Goal: Task Accomplishment & Management: Complete application form

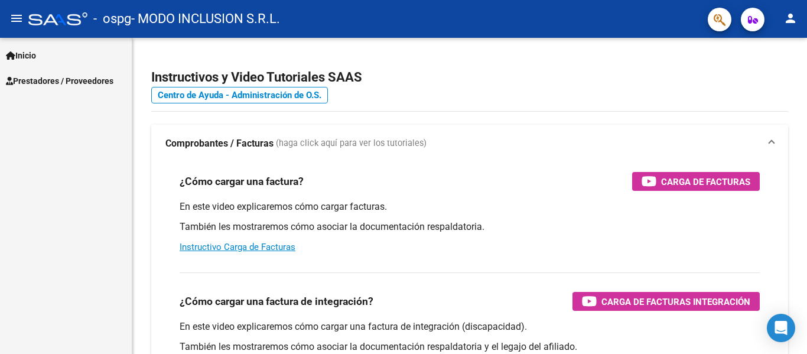
click at [28, 54] on span "Inicio" at bounding box center [21, 55] width 30 height 13
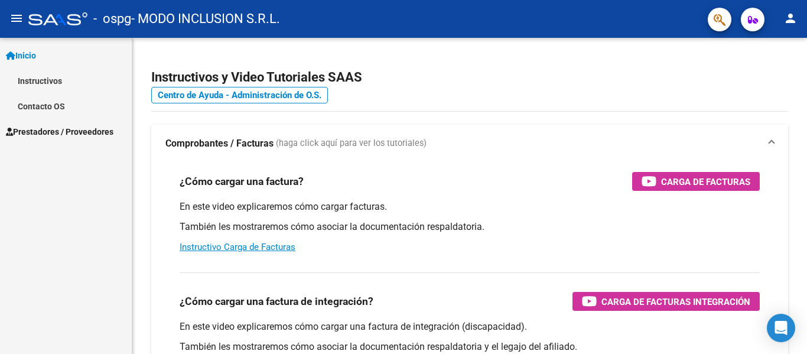
click at [85, 131] on span "Prestadores / Proveedores" at bounding box center [60, 131] width 108 height 13
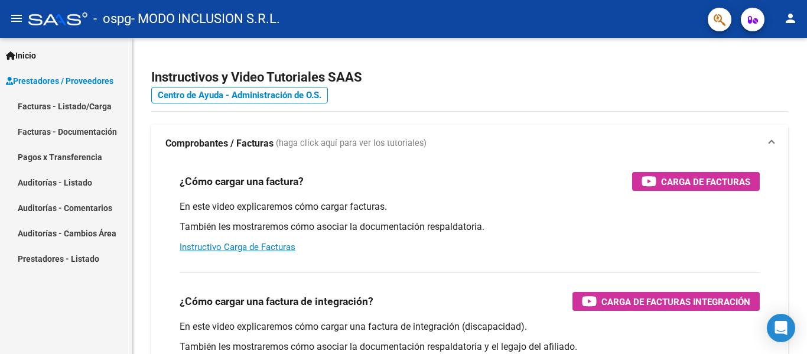
click at [109, 106] on link "Facturas - Listado/Carga" at bounding box center [66, 105] width 132 height 25
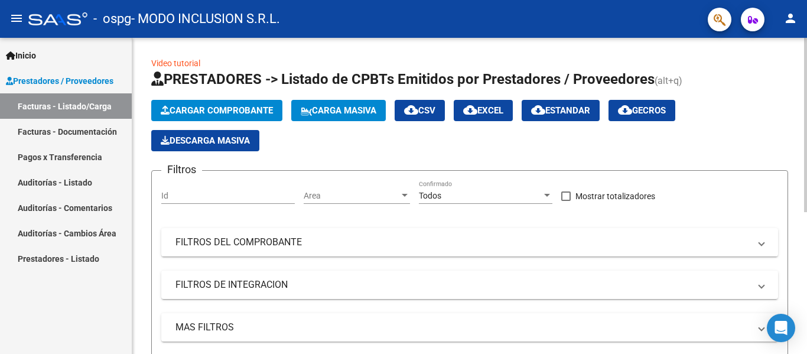
click at [211, 106] on span "Cargar Comprobante" at bounding box center [217, 110] width 112 height 11
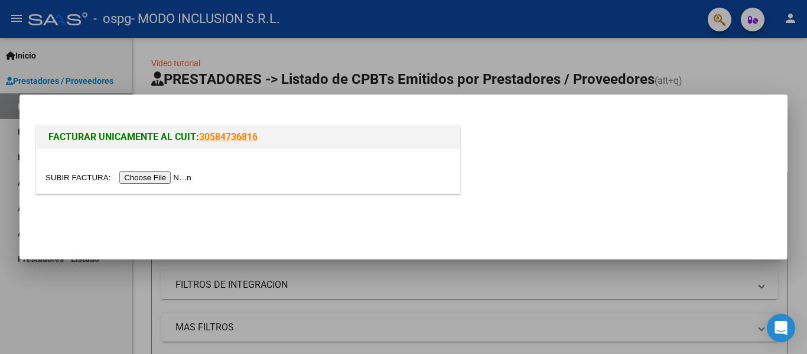
click at [181, 178] on input "file" at bounding box center [119, 177] width 149 height 12
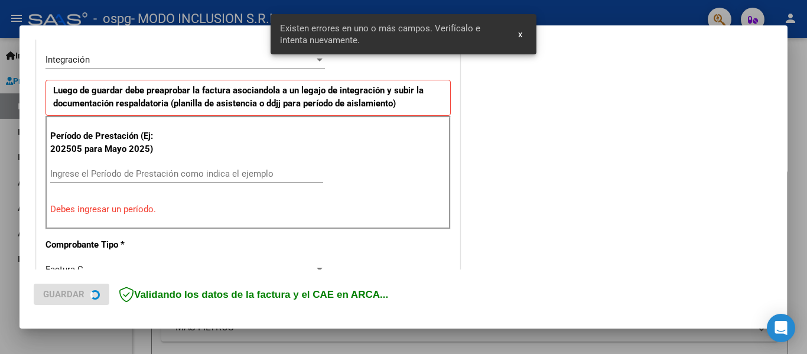
scroll to position [297, 0]
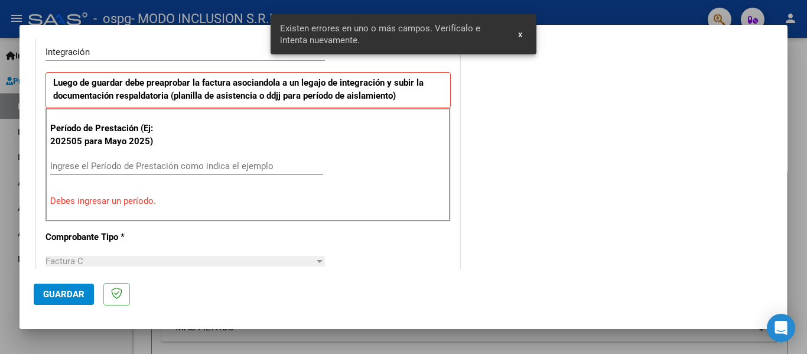
click at [183, 170] on input "Ingrese el Período de Prestación como indica el ejemplo" at bounding box center [186, 166] width 273 height 11
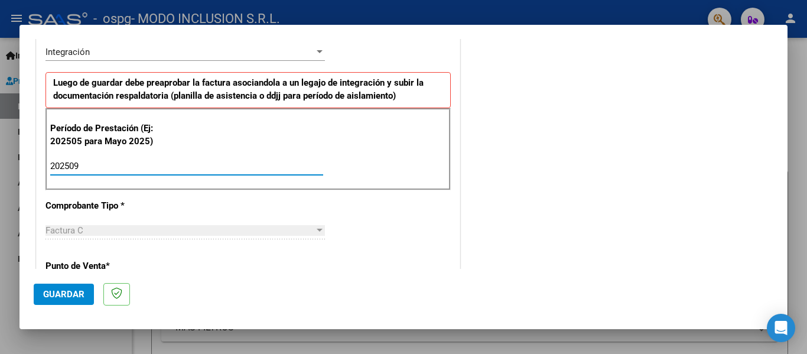
type input "202509"
click at [424, 234] on div "CUIT * 30-71781173-5 Ingresar CUIT ANALISIS PRESTADOR MODO INCLUSION S.R.L. ARC…" at bounding box center [248, 334] width 423 height 889
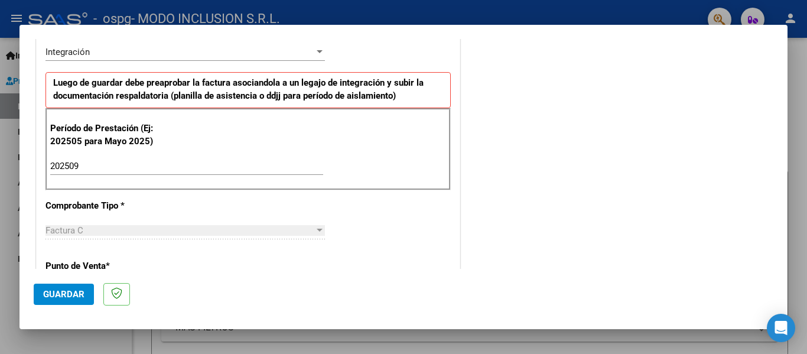
click at [392, 229] on div "CUIT * 30-71781173-5 Ingresar CUIT ANALISIS PRESTADOR MODO INCLUSION S.R.L. ARC…" at bounding box center [248, 334] width 423 height 889
click at [295, 255] on div "CUIT * 30-71781173-5 Ingresar CUIT ANALISIS PRESTADOR MODO INCLUSION S.R.L. ARC…" at bounding box center [248, 334] width 423 height 889
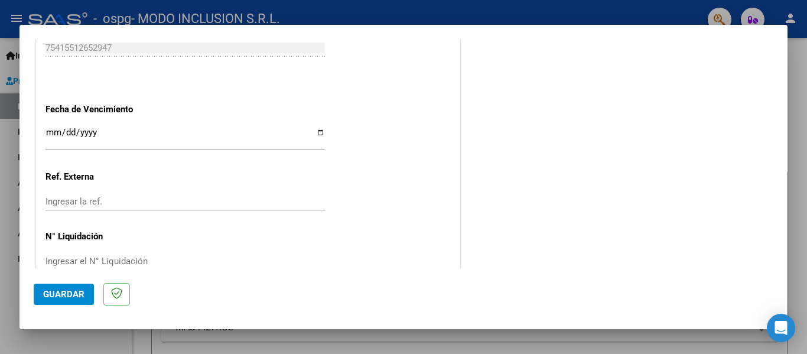
scroll to position [793, 0]
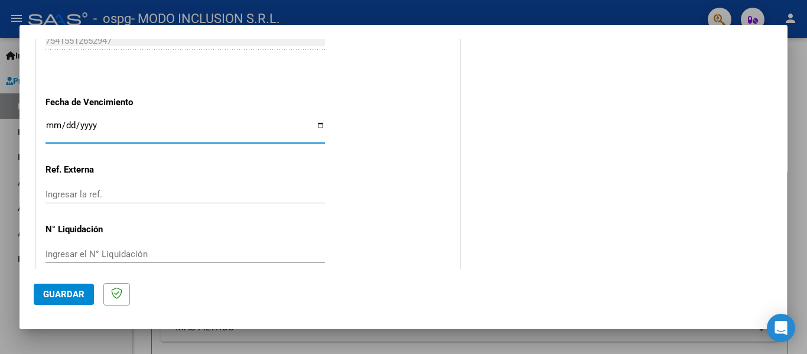
click at [55, 123] on input "Ingresar la fecha" at bounding box center [184, 130] width 279 height 19
click at [317, 124] on input "Ingresar la fecha" at bounding box center [184, 130] width 279 height 19
type input "[DATE]"
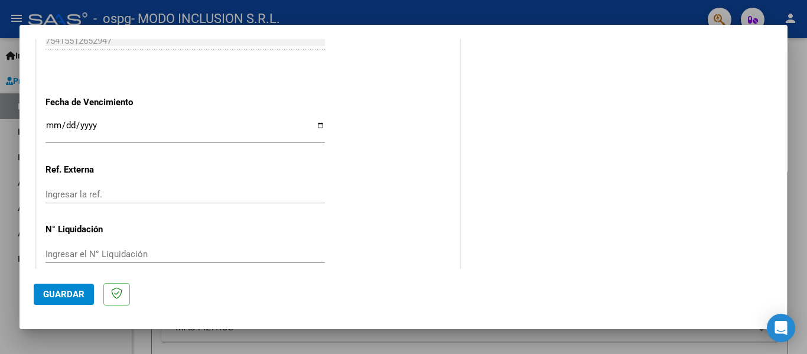
scroll to position [810, 0]
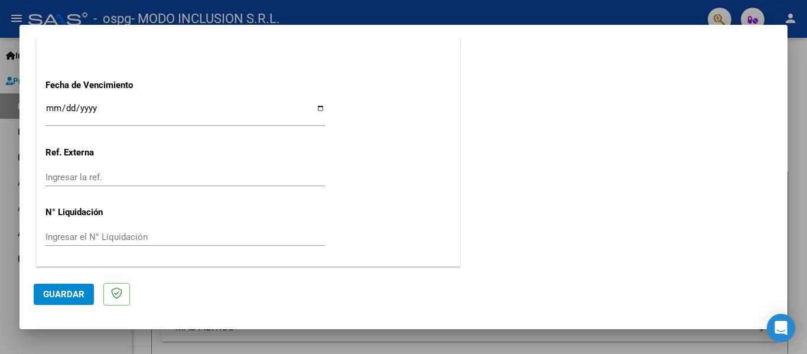
click at [64, 298] on span "Guardar" at bounding box center [63, 294] width 41 height 11
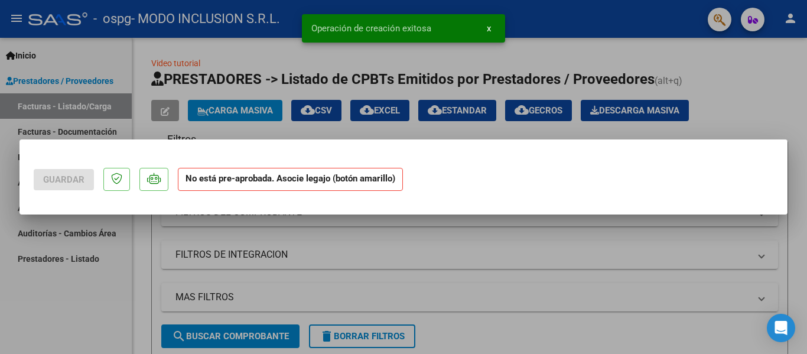
scroll to position [0, 0]
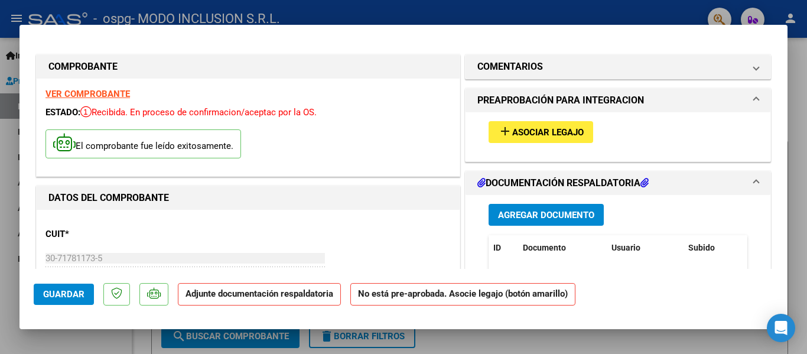
click at [535, 129] on span "Asociar Legajo" at bounding box center [547, 132] width 71 height 11
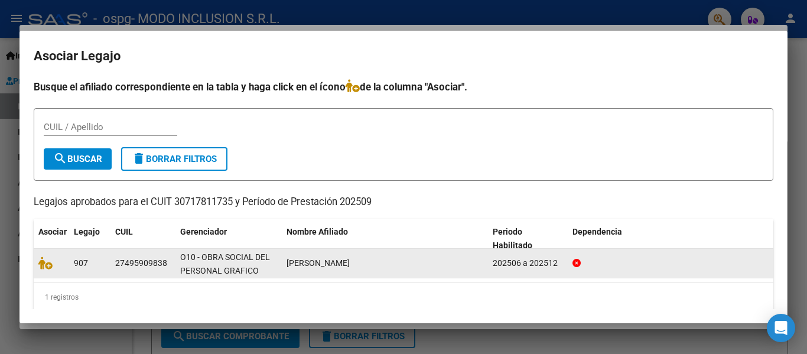
click at [235, 262] on div "O10 - OBRA SOCIAL DEL PERSONAL GRAFICO" at bounding box center [228, 263] width 97 height 25
click at [45, 265] on icon at bounding box center [45, 262] width 14 height 13
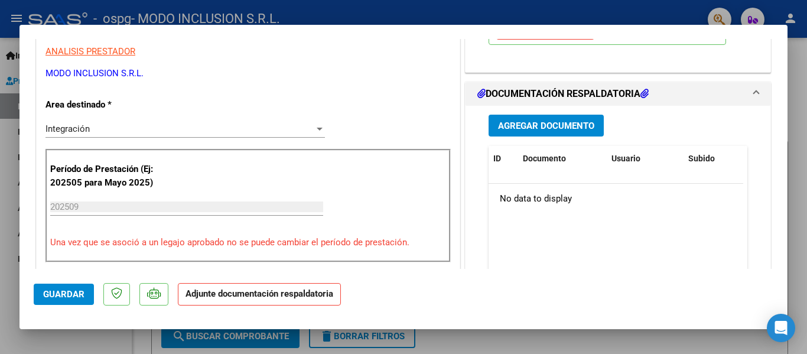
scroll to position [260, 0]
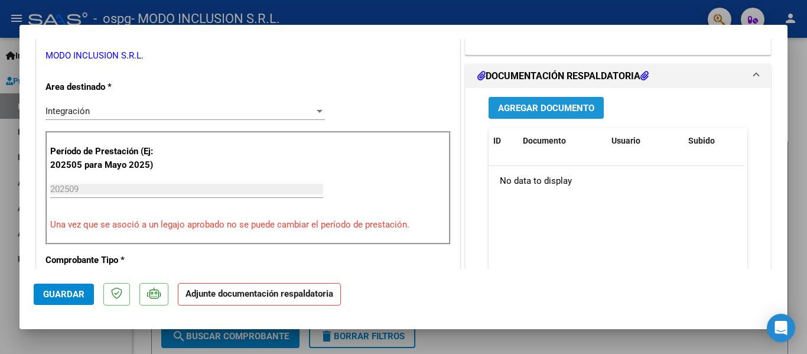
click at [543, 104] on span "Agregar Documento" at bounding box center [546, 108] width 96 height 11
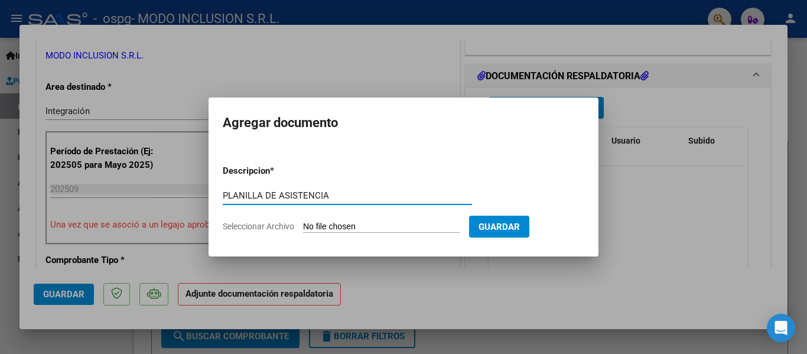
type input "PLANILLA DE ASISTENCIA"
click at [404, 222] on input "Seleccionar Archivo" at bounding box center [381, 227] width 157 height 11
type input "C:\fakepath\ANEXO- PLANILLAS ASISTENCIA FIRMADA 2025.pdf"
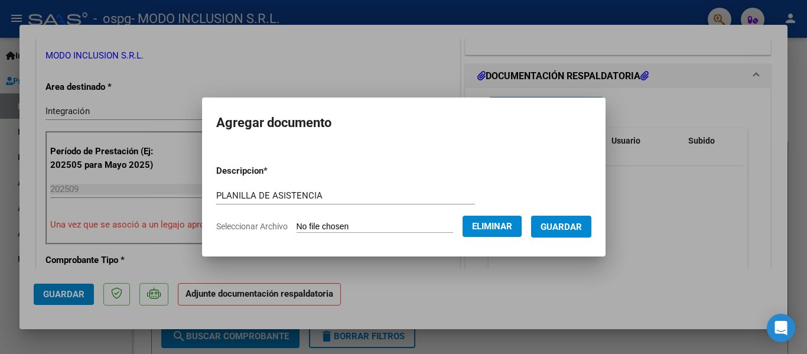
drag, startPoint x: 569, startPoint y: 239, endPoint x: 570, endPoint y: 226, distance: 13.6
click at [570, 226] on form "Descripcion * PLANILLA DE ASISTENCIA Escriba aquí una descripcion Seleccionar A…" at bounding box center [403, 198] width 375 height 86
click at [570, 226] on span "Guardar" at bounding box center [561, 227] width 41 height 11
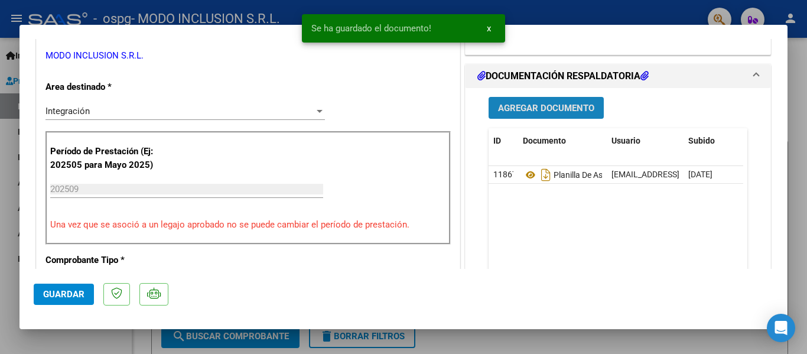
click at [544, 112] on span "Agregar Documento" at bounding box center [546, 108] width 96 height 11
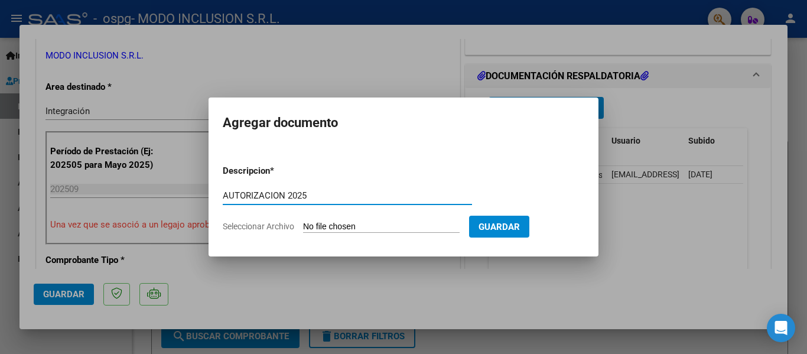
type input "AUTORIZACION 2025"
click at [388, 224] on input "Seleccionar Archivo" at bounding box center [381, 227] width 157 height 11
type input "C:\fakepath\AUTORIZACIONES 2025.odt1.odt"
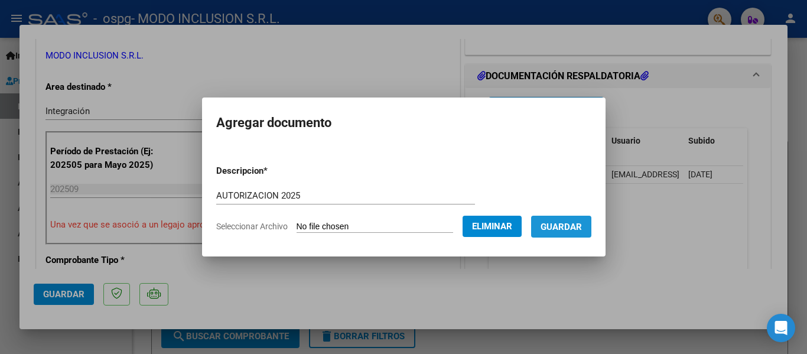
click at [582, 232] on span "Guardar" at bounding box center [561, 227] width 41 height 11
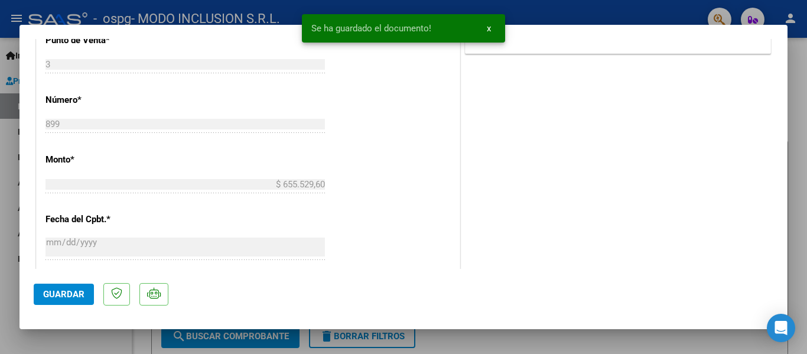
scroll to position [567, 0]
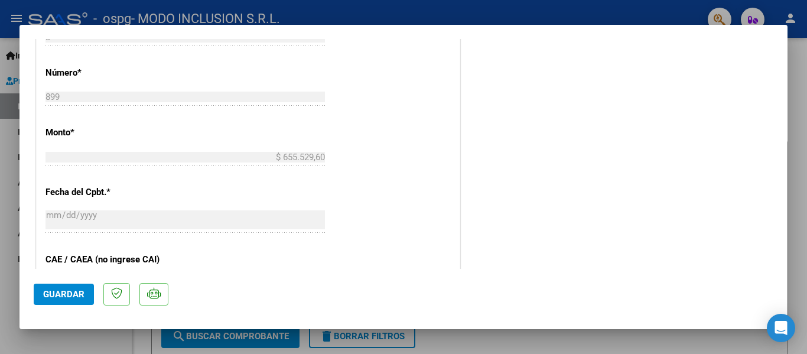
click at [72, 291] on span "Guardar" at bounding box center [63, 294] width 41 height 11
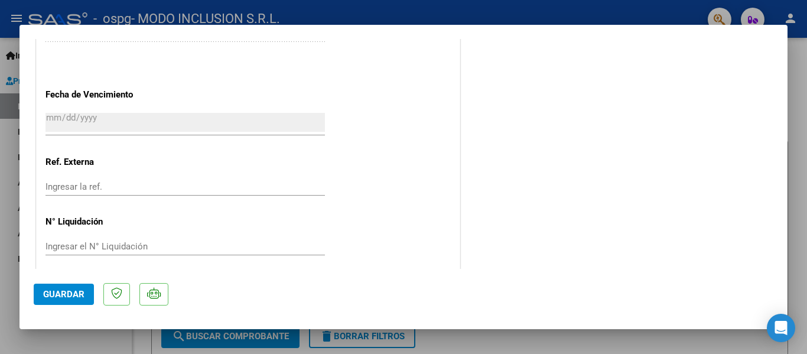
scroll to position [827, 0]
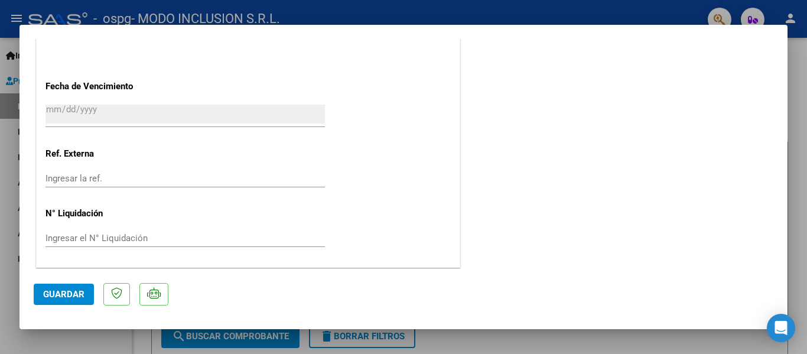
click at [56, 298] on span "Guardar" at bounding box center [63, 294] width 41 height 11
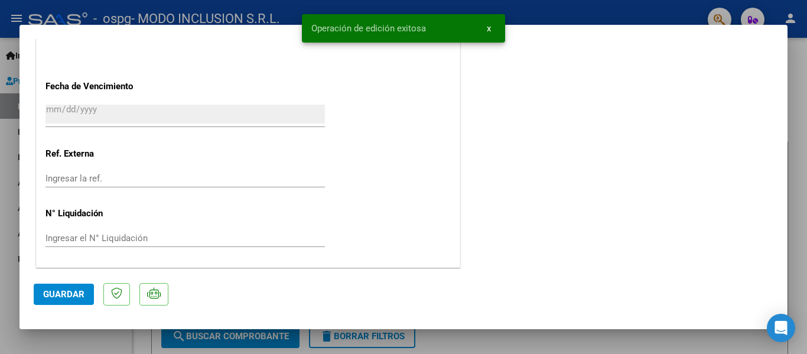
click at [71, 344] on div at bounding box center [403, 177] width 807 height 354
type input "$ 0,00"
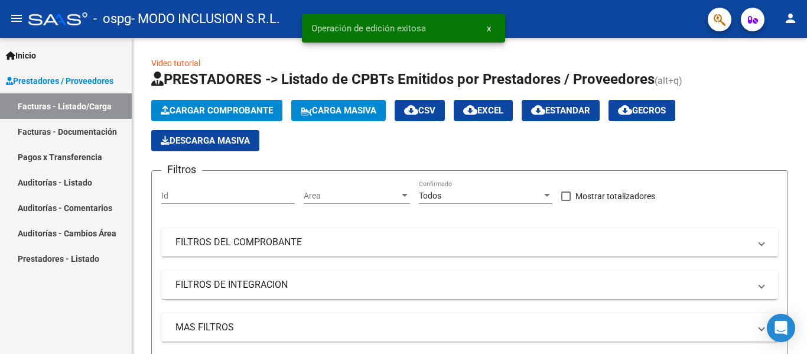
click at [88, 134] on link "Facturas - Documentación" at bounding box center [66, 131] width 132 height 25
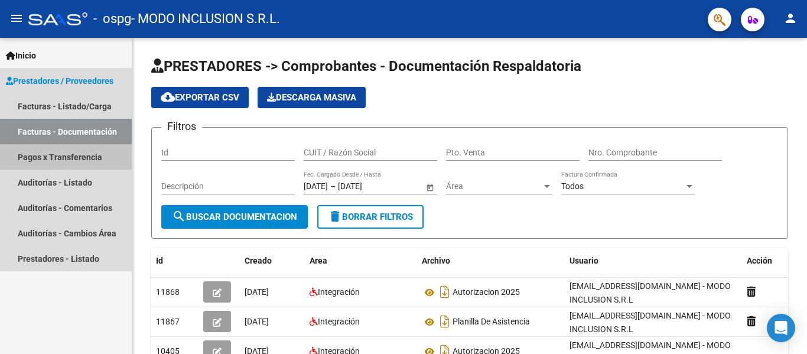
click at [64, 157] on link "Pagos x Transferencia" at bounding box center [66, 156] width 132 height 25
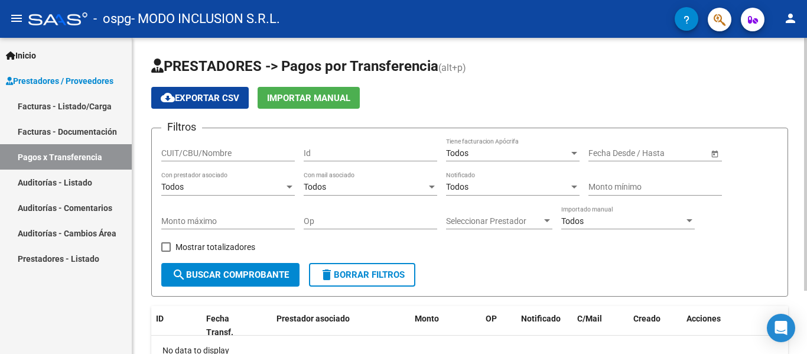
scroll to position [79, 0]
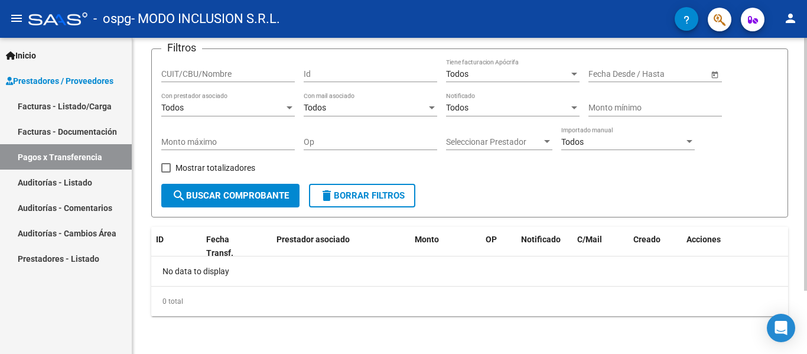
click at [807, 318] on div at bounding box center [805, 196] width 3 height 316
click at [70, 160] on link "Pagos x Transferencia" at bounding box center [66, 156] width 132 height 25
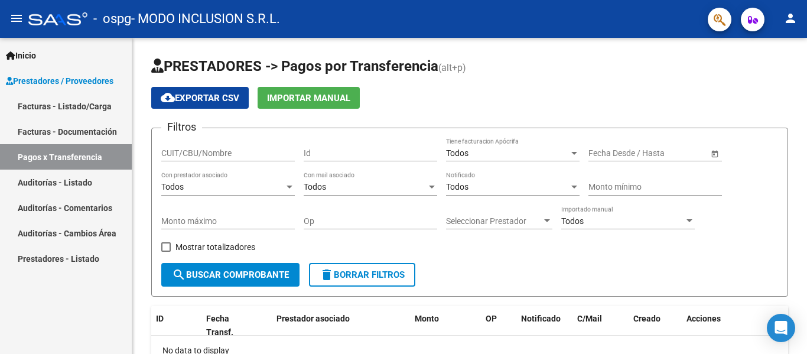
click at [76, 177] on link "Auditorías - Listado" at bounding box center [66, 182] width 132 height 25
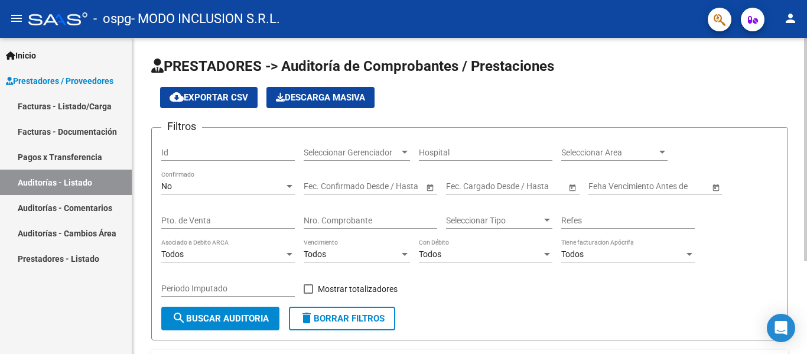
scroll to position [131, 0]
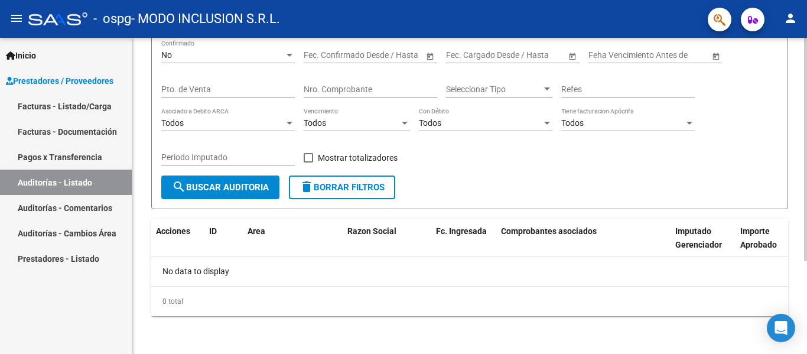
click at [807, 311] on div at bounding box center [805, 196] width 3 height 316
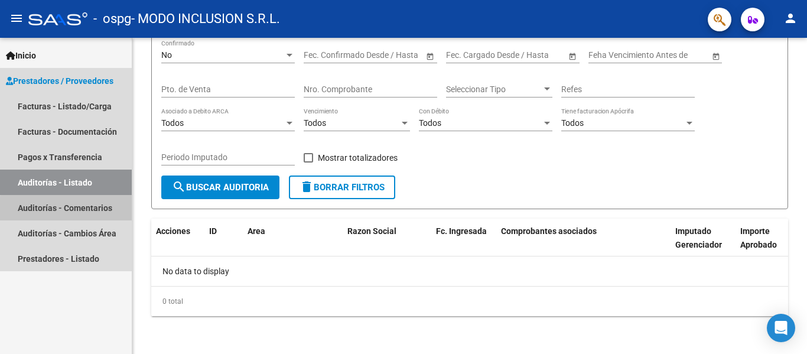
click at [96, 211] on link "Auditorías - Comentarios" at bounding box center [66, 207] width 132 height 25
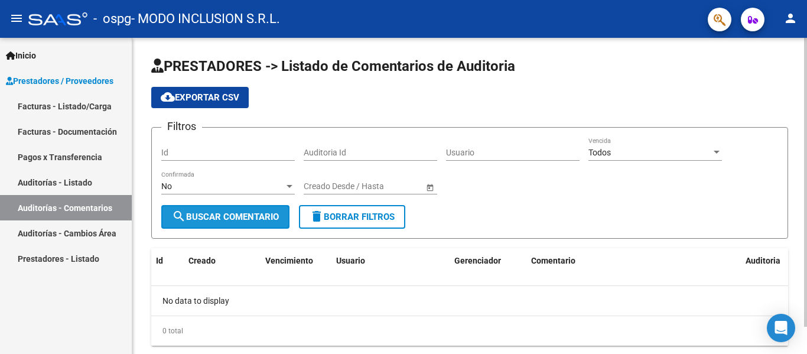
click at [245, 220] on span "search Buscar Comentario" at bounding box center [225, 217] width 107 height 11
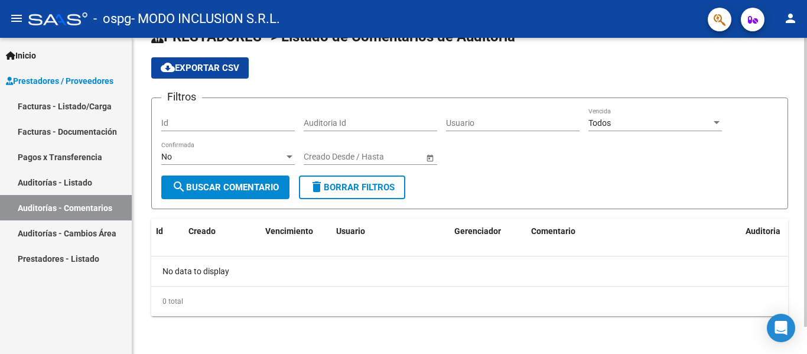
click at [807, 342] on div at bounding box center [805, 196] width 3 height 316
click at [96, 255] on link "Prestadores - Listado" at bounding box center [66, 258] width 132 height 25
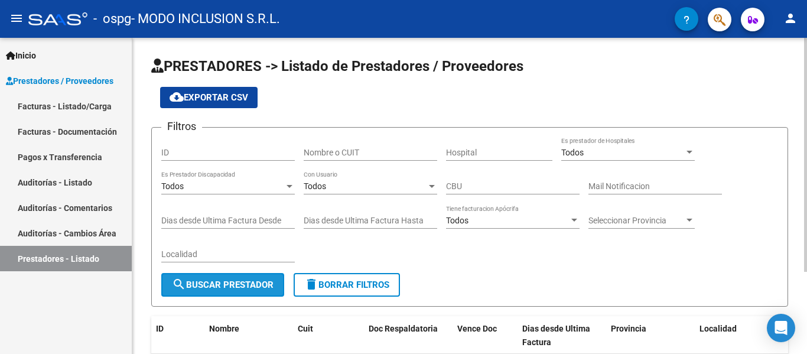
click at [211, 289] on span "search Buscar Prestador" at bounding box center [223, 284] width 102 height 11
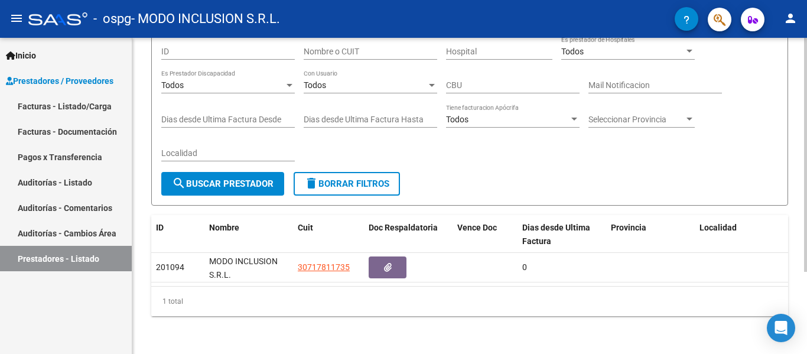
click at [807, 301] on div at bounding box center [805, 196] width 3 height 316
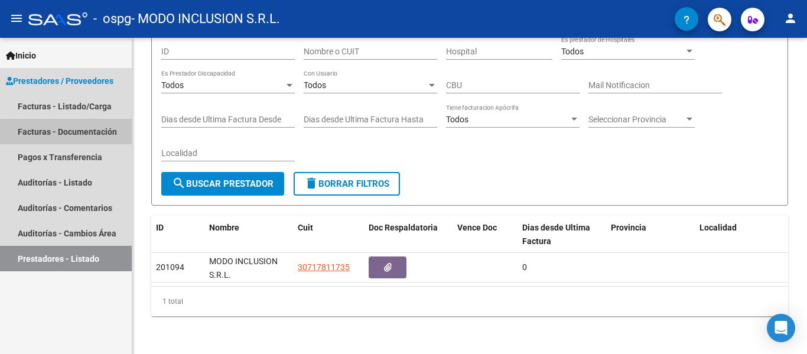
click at [91, 126] on link "Facturas - Documentación" at bounding box center [66, 131] width 132 height 25
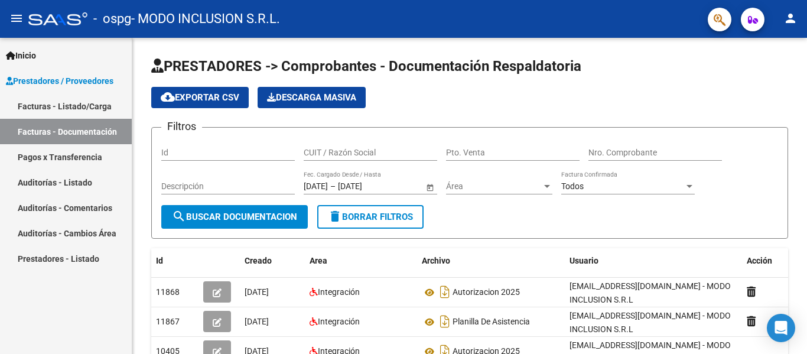
click at [94, 109] on link "Facturas - Listado/Carga" at bounding box center [66, 105] width 132 height 25
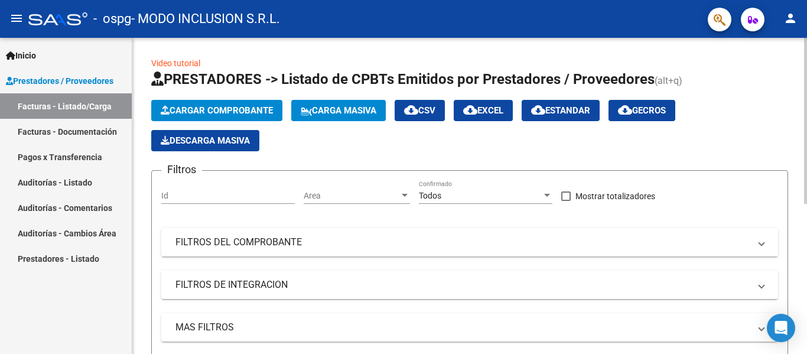
scroll to position [286, 0]
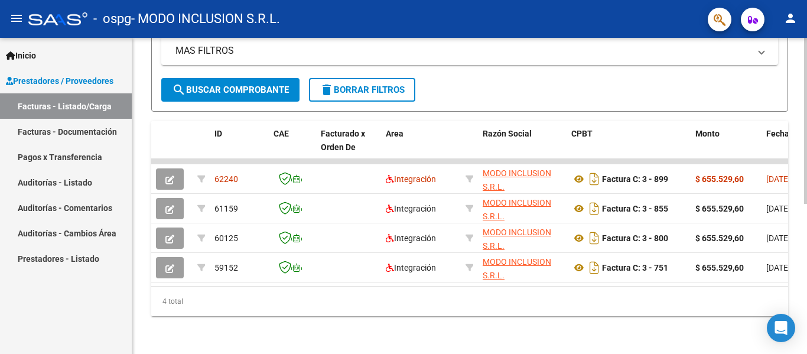
click at [806, 323] on div at bounding box center [805, 196] width 3 height 316
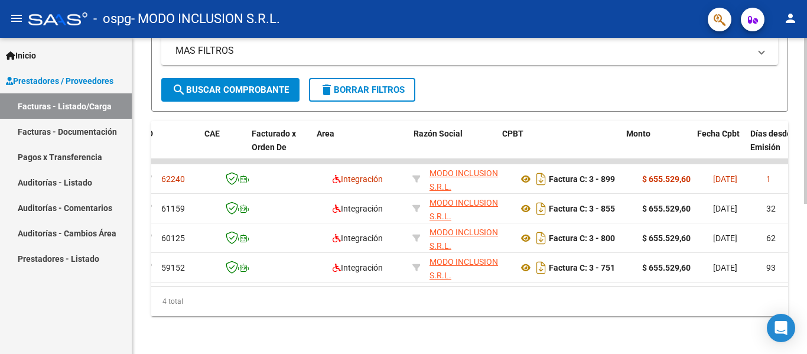
scroll to position [0, 71]
